Goal: Transaction & Acquisition: Download file/media

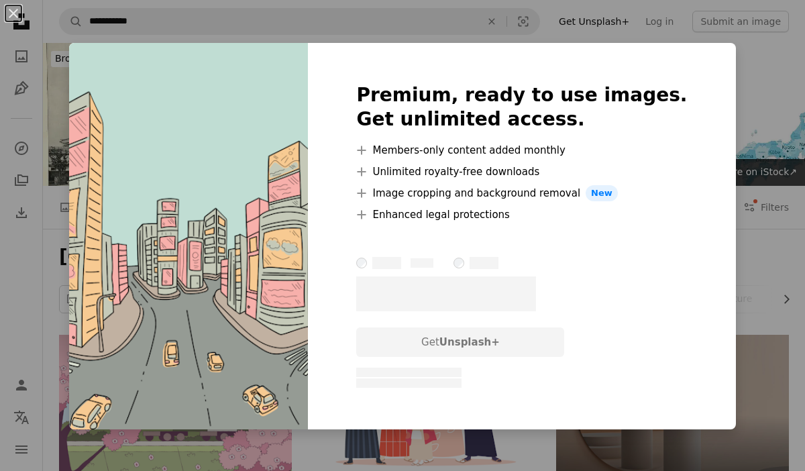
scroll to position [4736, 0]
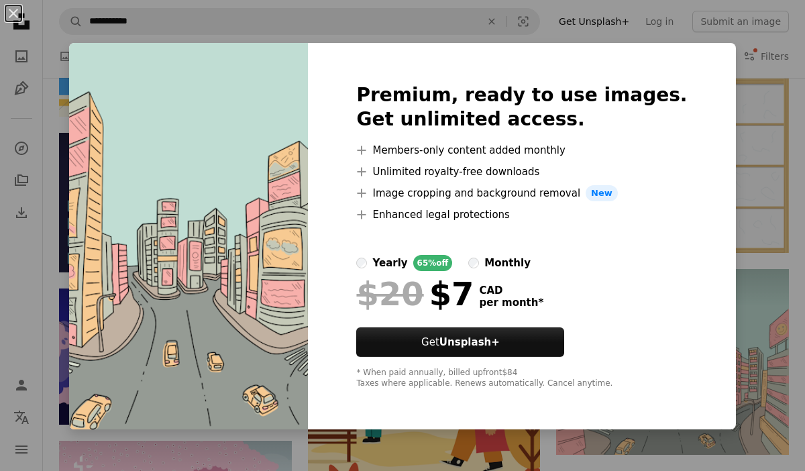
click at [720, 230] on div "An X shape Premium, ready to use images. Get unlimited access. A plus sign Memb…" at bounding box center [402, 235] width 805 height 471
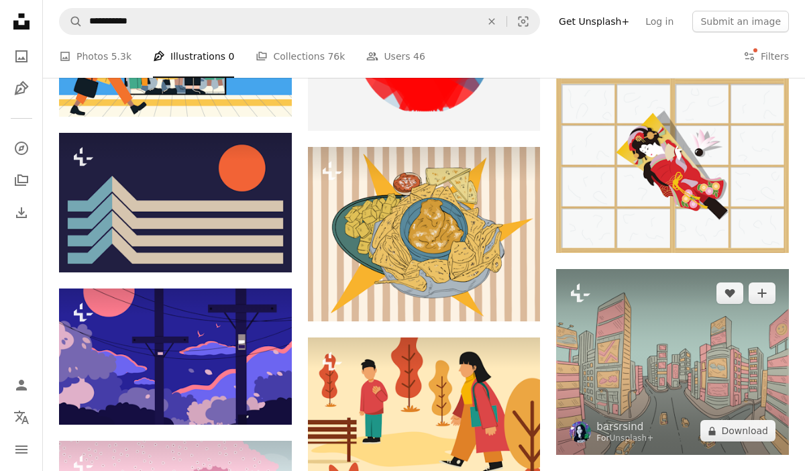
click at [750, 335] on img at bounding box center [672, 362] width 233 height 186
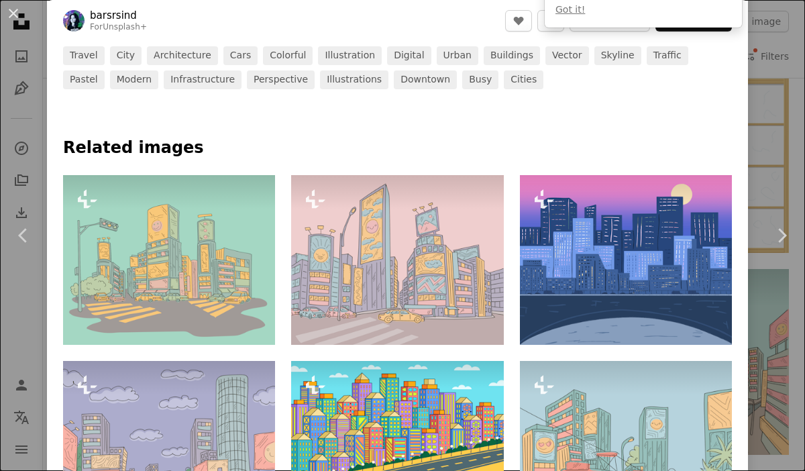
scroll to position [702, 0]
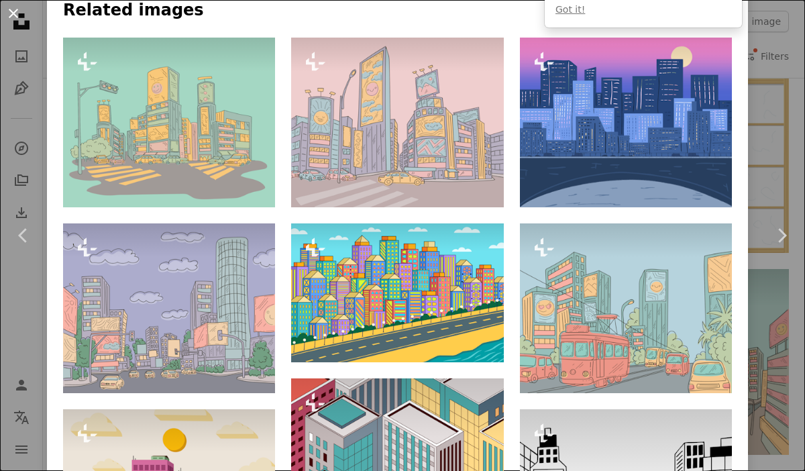
click at [15, 11] on button "An X shape" at bounding box center [13, 13] width 16 height 16
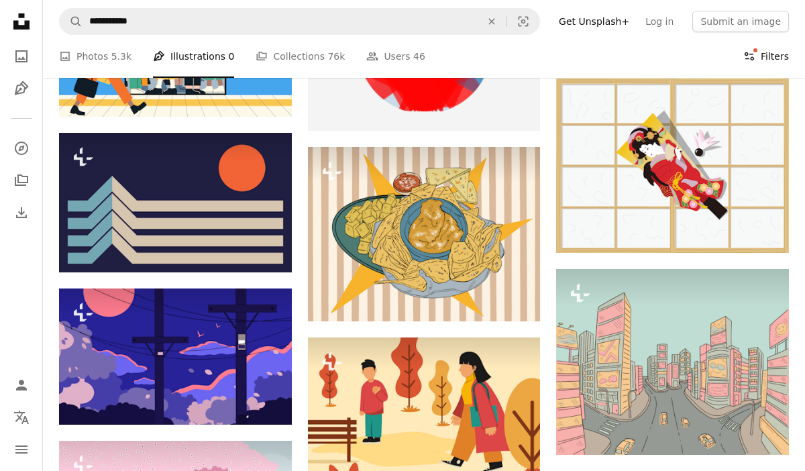
click at [756, 58] on button "Filters Filters" at bounding box center [767, 56] width 46 height 43
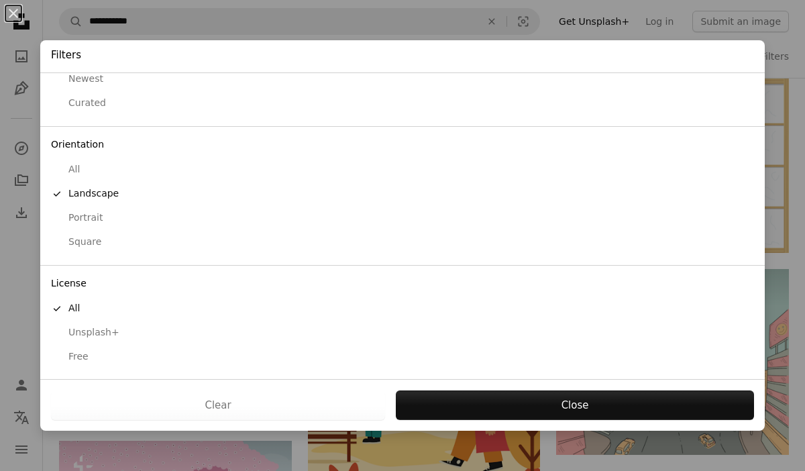
scroll to position [62, 0]
click at [85, 355] on div "Free" at bounding box center [402, 356] width 703 height 13
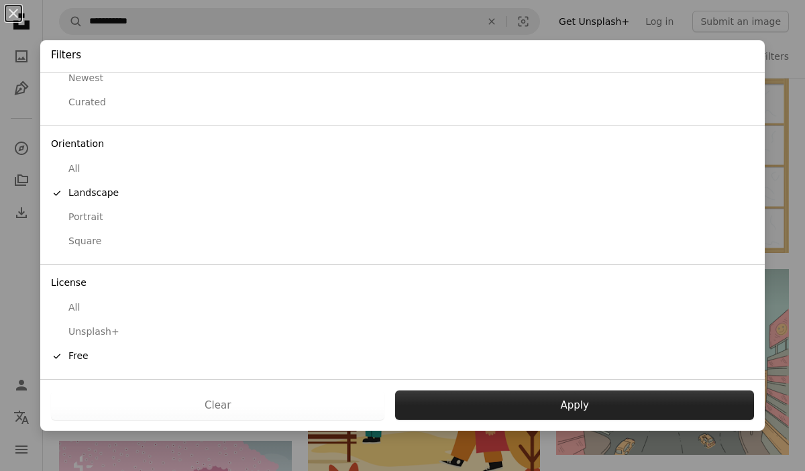
click at [515, 404] on button "Apply" at bounding box center [574, 406] width 359 height 30
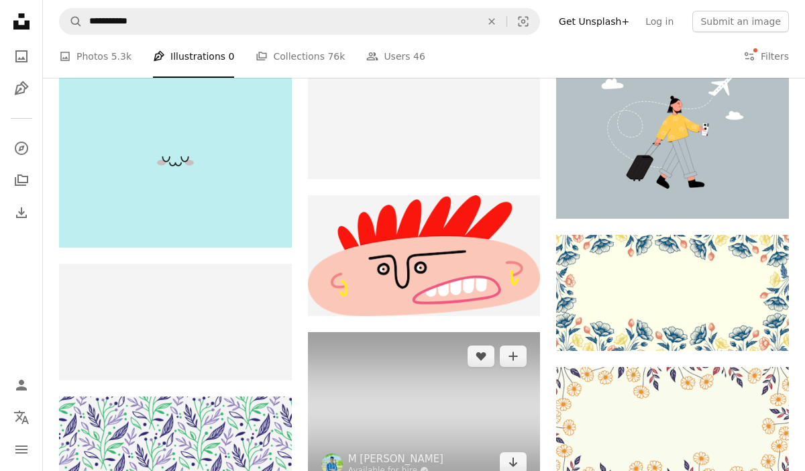
scroll to position [18978, 0]
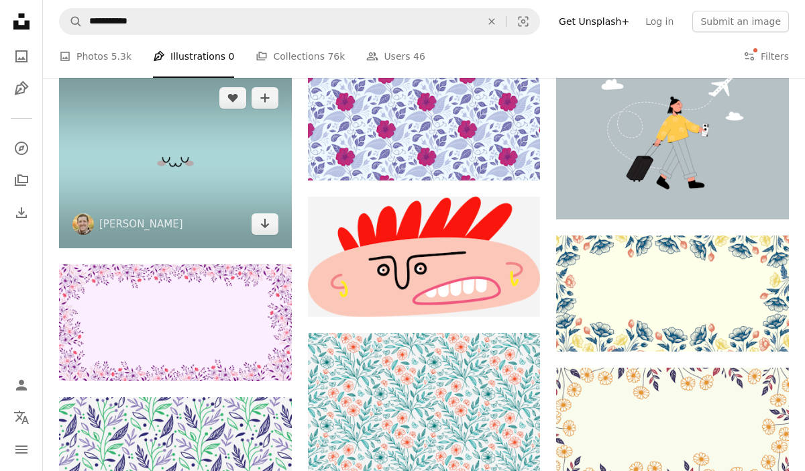
click at [185, 166] on img at bounding box center [175, 161] width 233 height 175
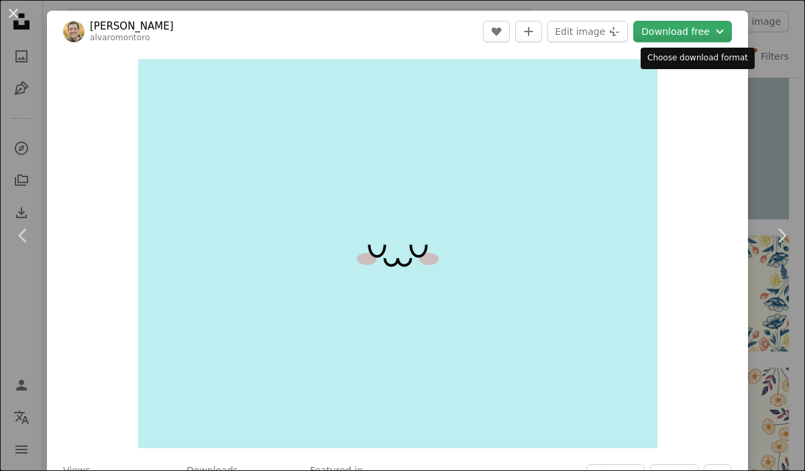
click at [686, 36] on button "Download free Chevron down" at bounding box center [683, 31] width 99 height 21
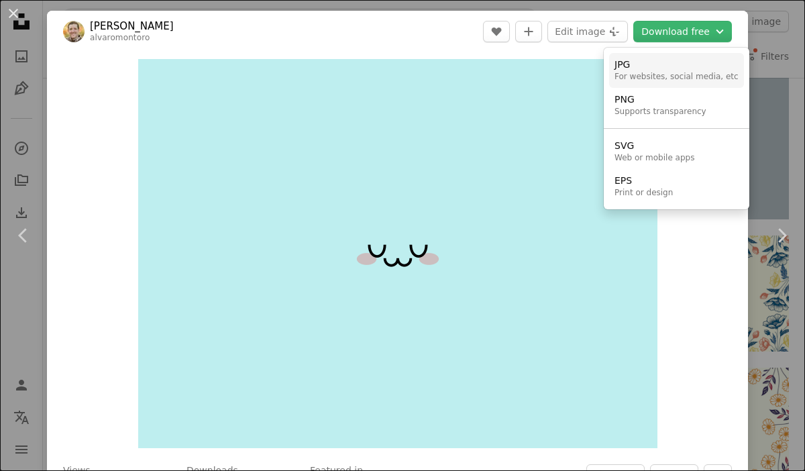
click at [676, 70] on div "JPG" at bounding box center [677, 64] width 124 height 13
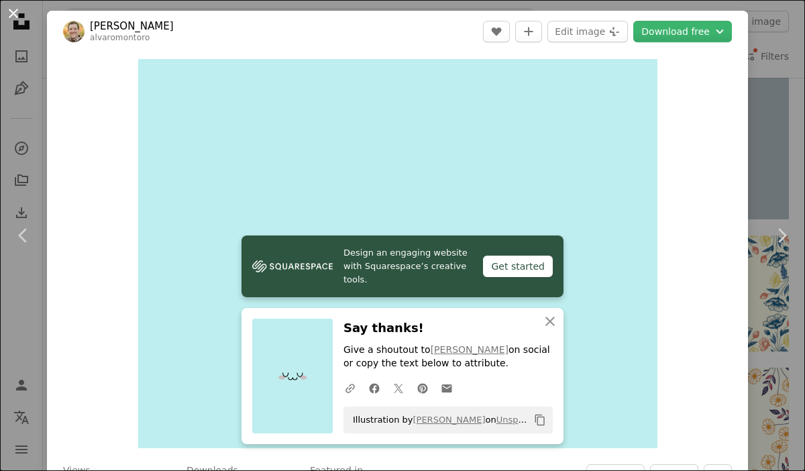
click at [6, 11] on button "An X shape" at bounding box center [13, 13] width 16 height 16
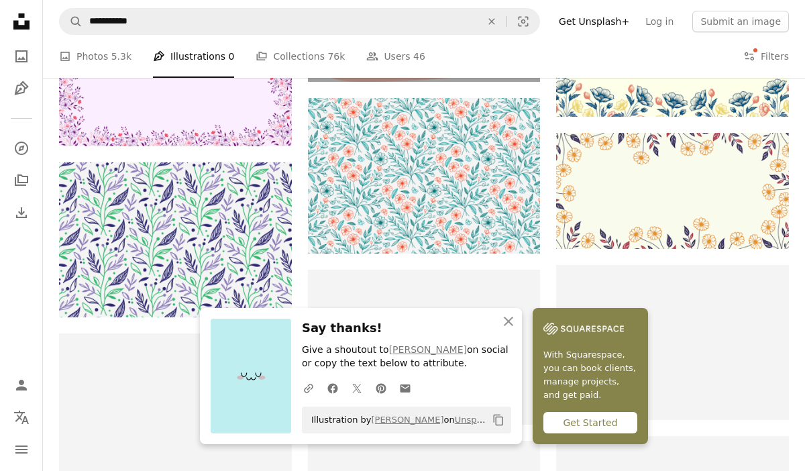
scroll to position [19222, 0]
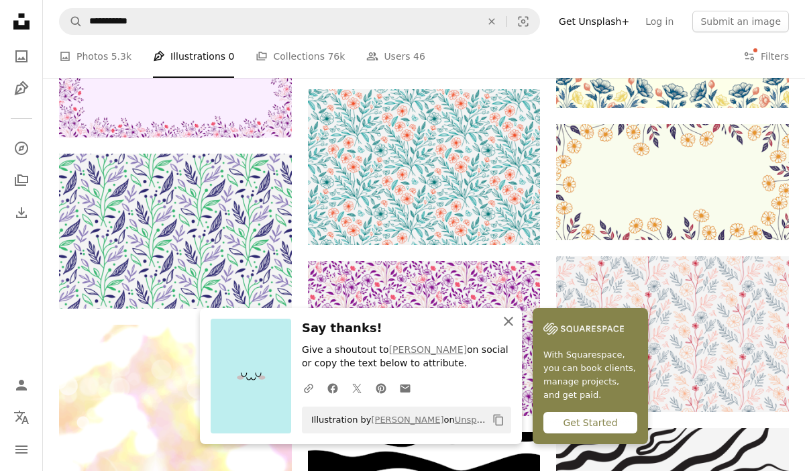
click at [509, 320] on icon "button" at bounding box center [508, 321] width 9 height 9
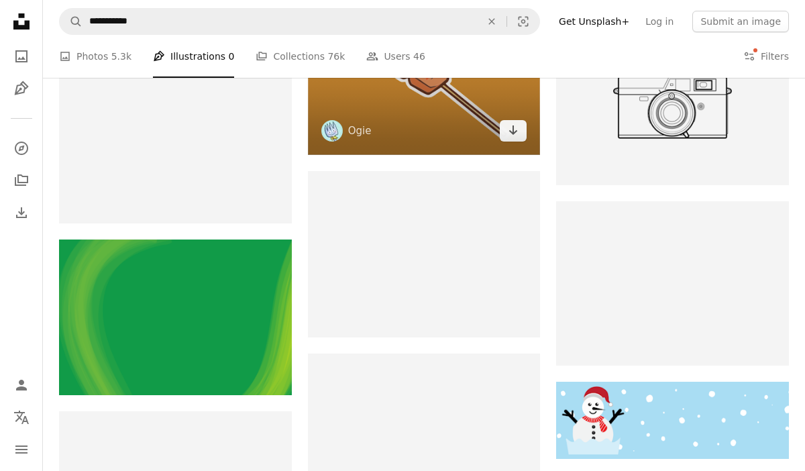
scroll to position [21058, 0]
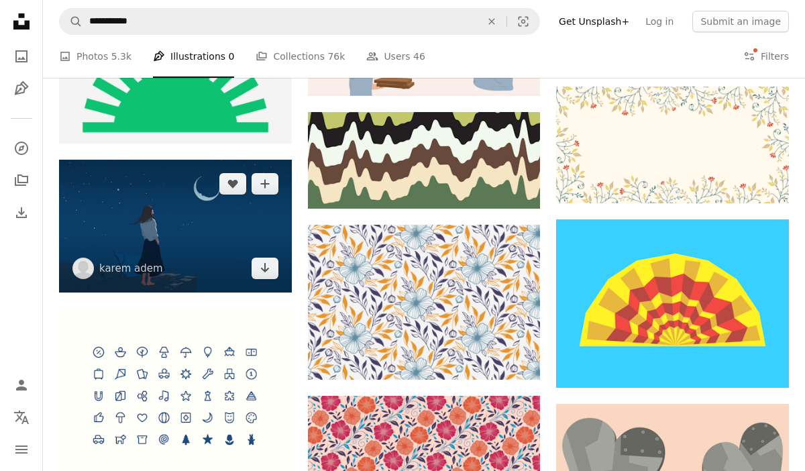
click at [186, 221] on img at bounding box center [175, 226] width 233 height 133
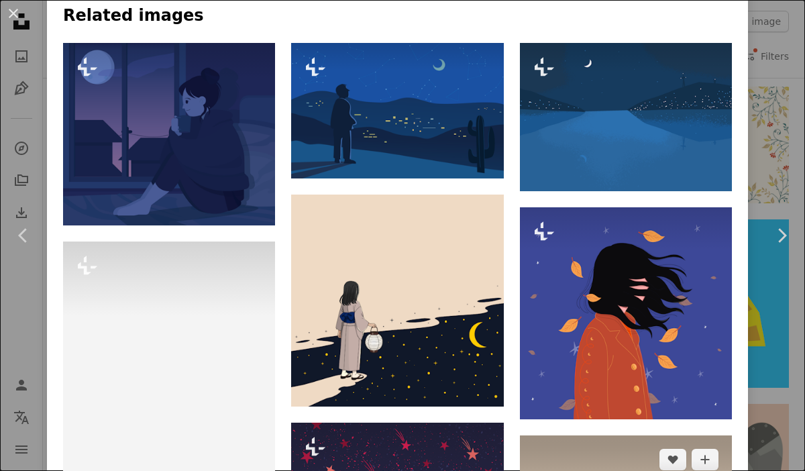
scroll to position [1124, 0]
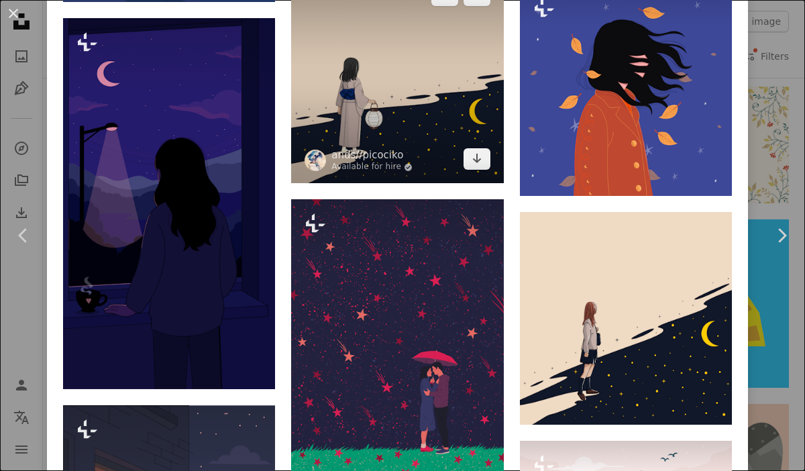
click at [462, 155] on img at bounding box center [397, 77] width 212 height 212
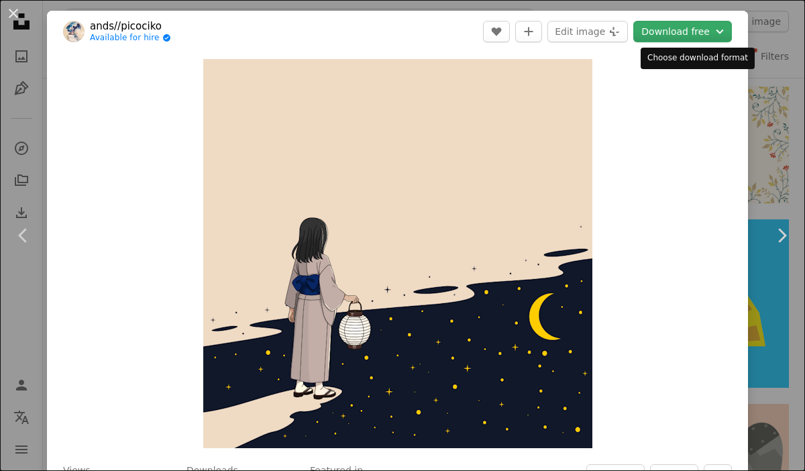
click at [693, 36] on button "Download free Chevron down" at bounding box center [683, 31] width 99 height 21
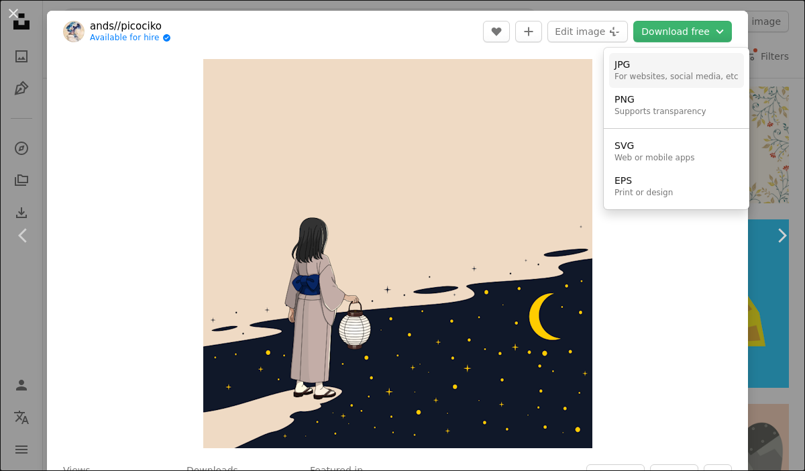
click at [642, 84] on link "JPG For websites, social media, etc" at bounding box center [676, 70] width 135 height 35
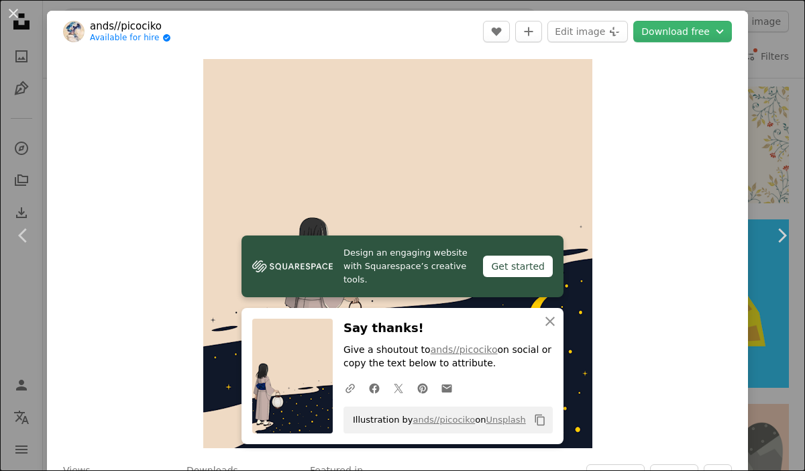
click at [111, 32] on link "ands//picociko" at bounding box center [130, 25] width 81 height 13
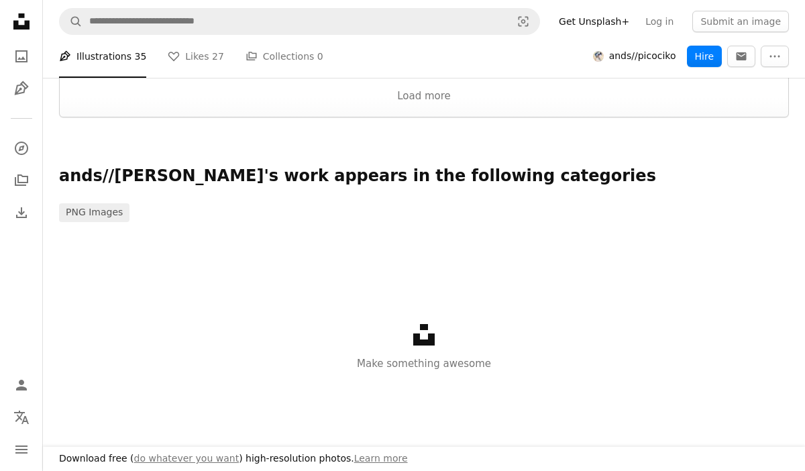
scroll to position [2206, 0]
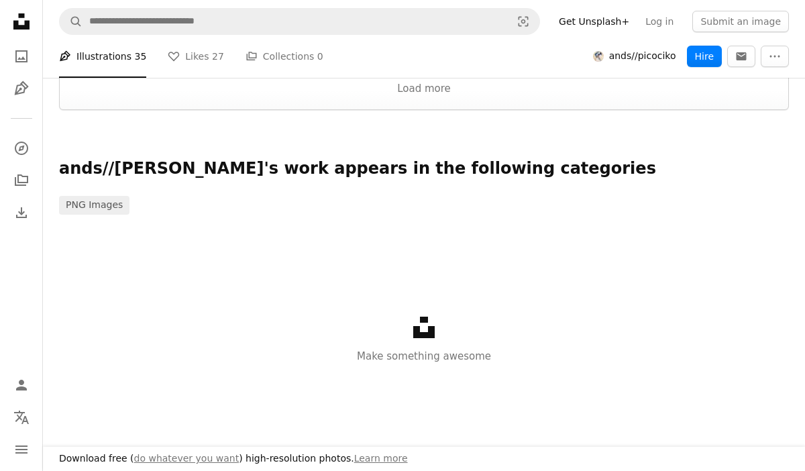
click at [536, 266] on div "Unsplash logo Make something awesome" at bounding box center [424, 340] width 762 height 155
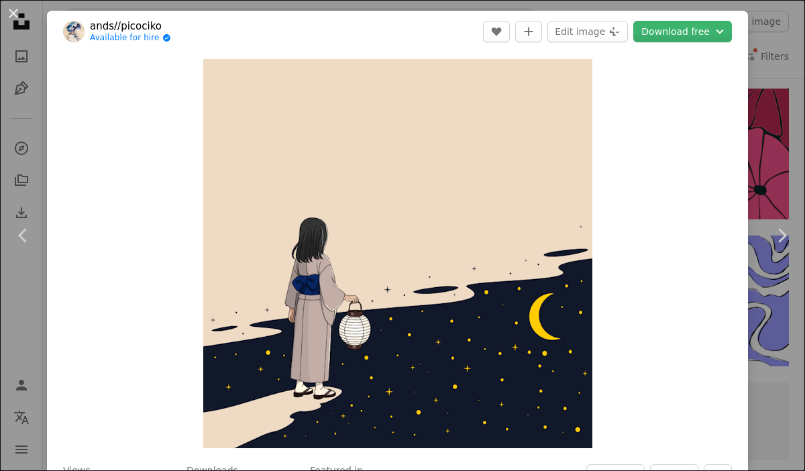
scroll to position [21058, 0]
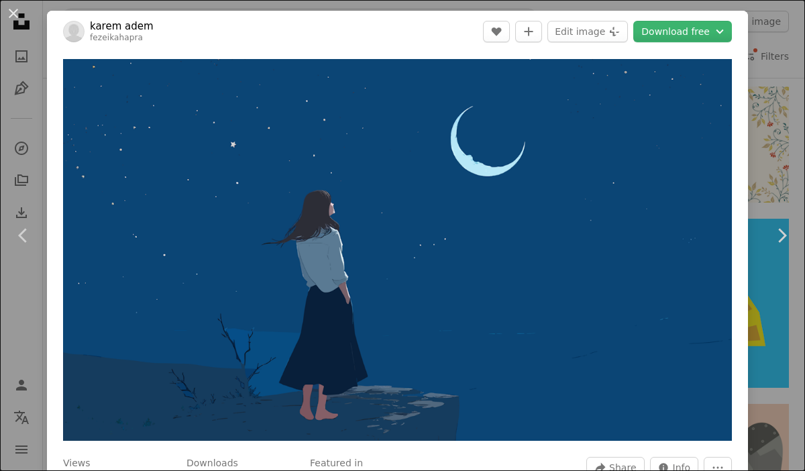
click at [140, 29] on link "karem adem" at bounding box center [122, 25] width 64 height 13
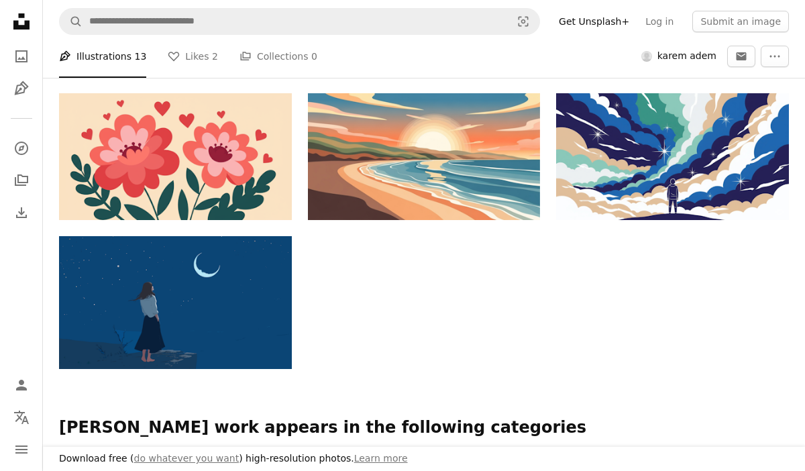
scroll to position [654, 0]
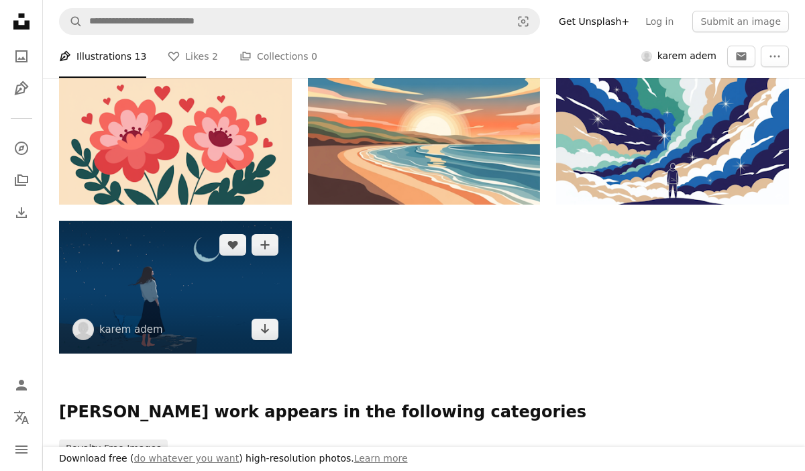
click at [268, 304] on img at bounding box center [175, 287] width 233 height 133
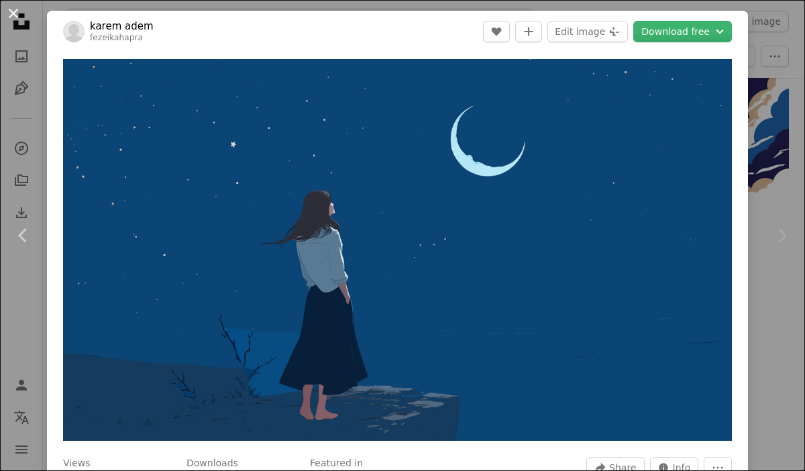
click at [17, 19] on button "An X shape" at bounding box center [13, 13] width 16 height 16
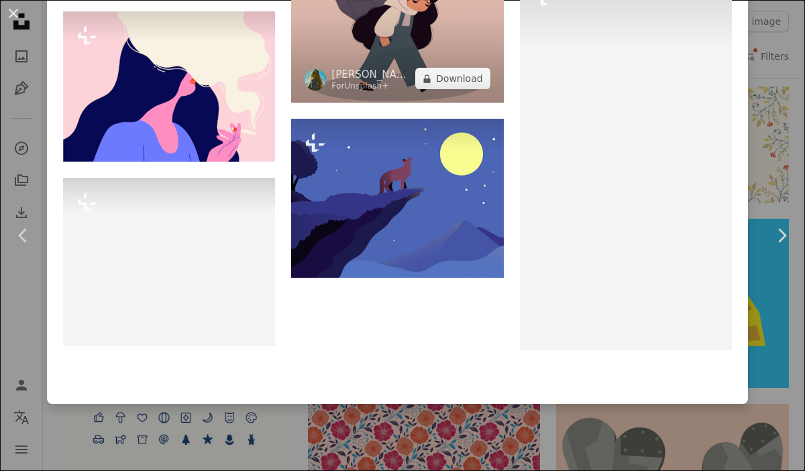
scroll to position [16697, 0]
